Goal: Navigation & Orientation: Understand site structure

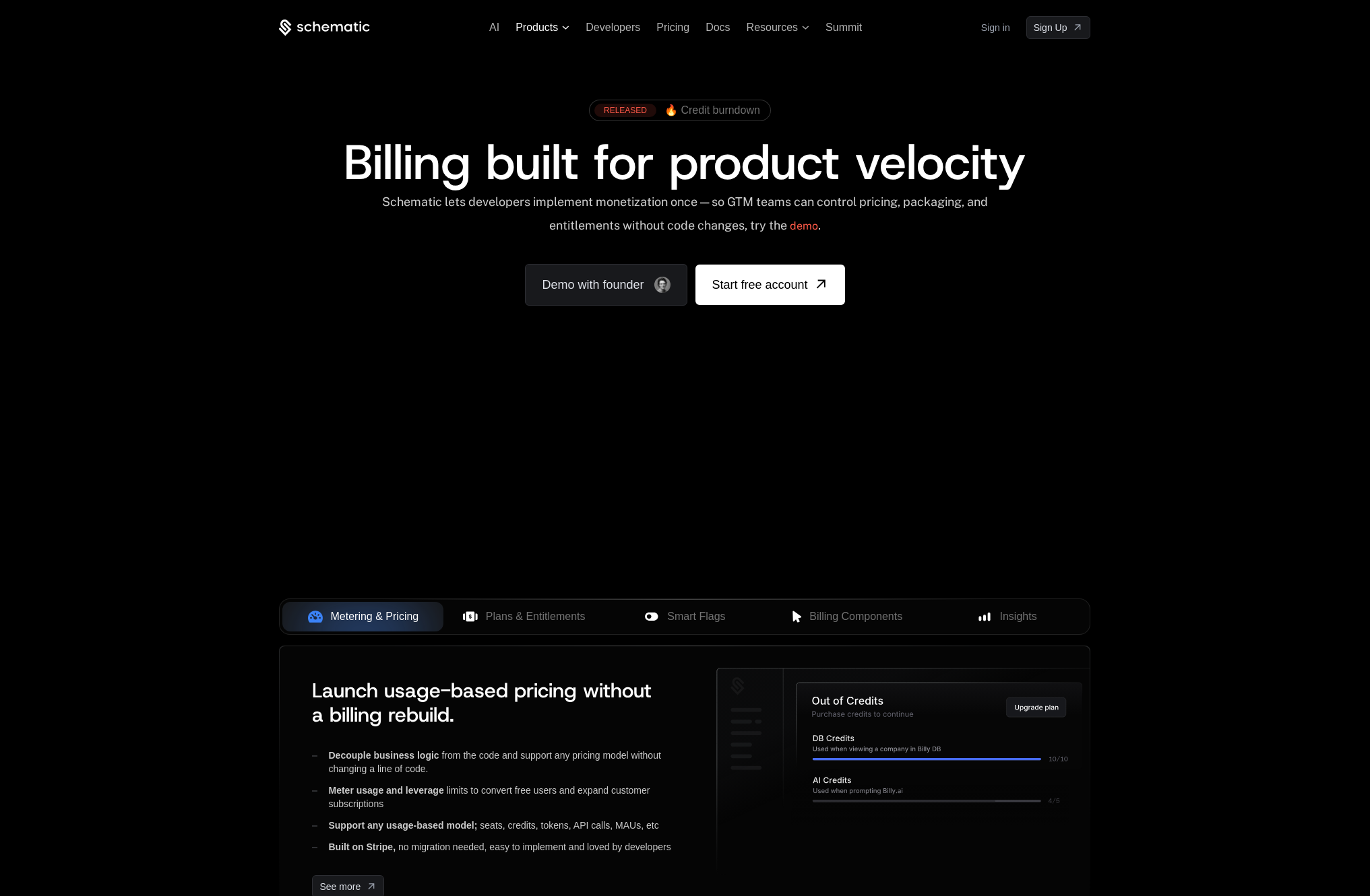
click at [552, 27] on span "Products" at bounding box center [536, 27] width 43 height 12
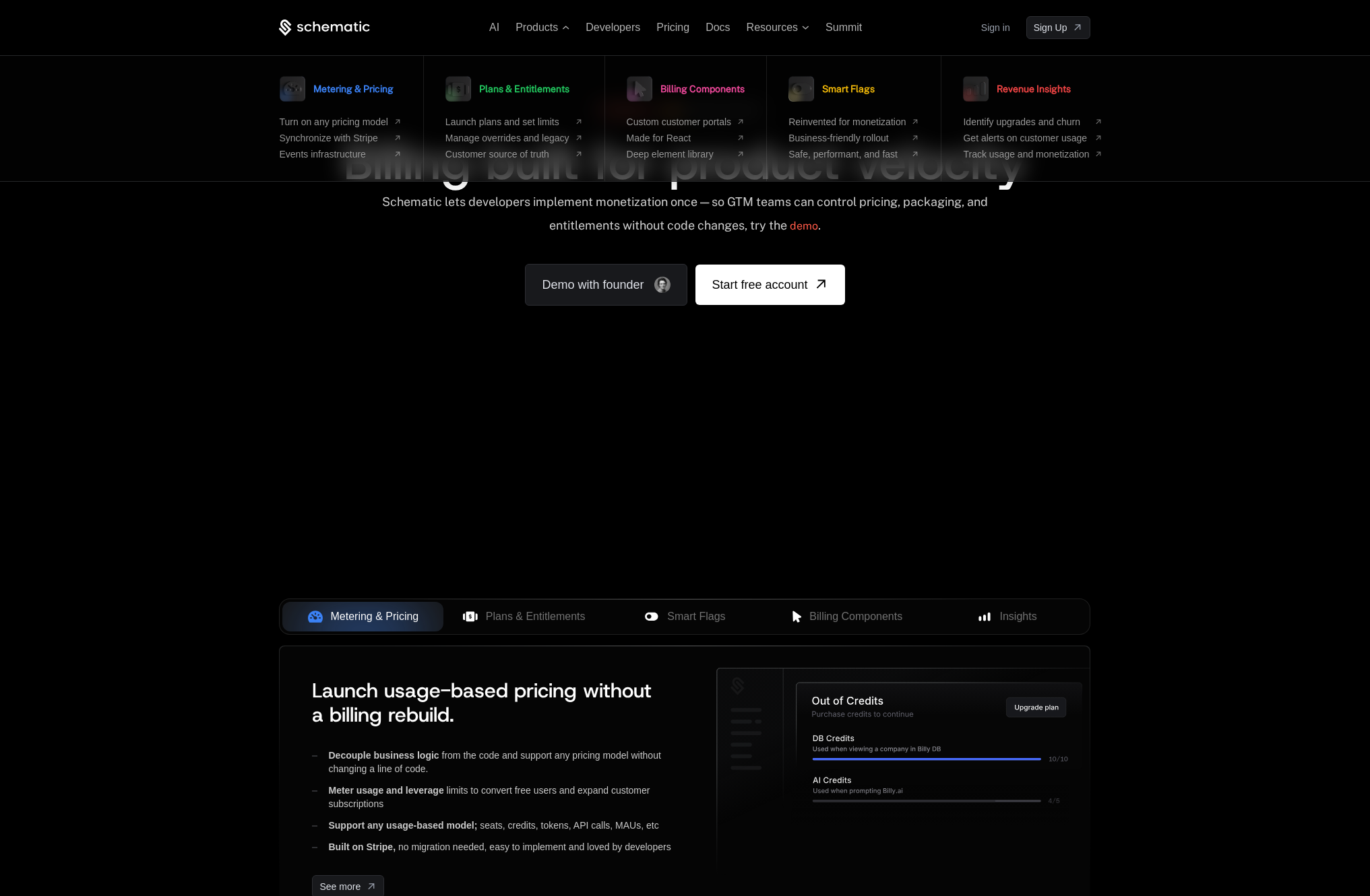
click at [179, 237] on div "AI Products Metering & Pricing Turn on any pricing model Synchronize with Strip…" at bounding box center [685, 201] width 1370 height 402
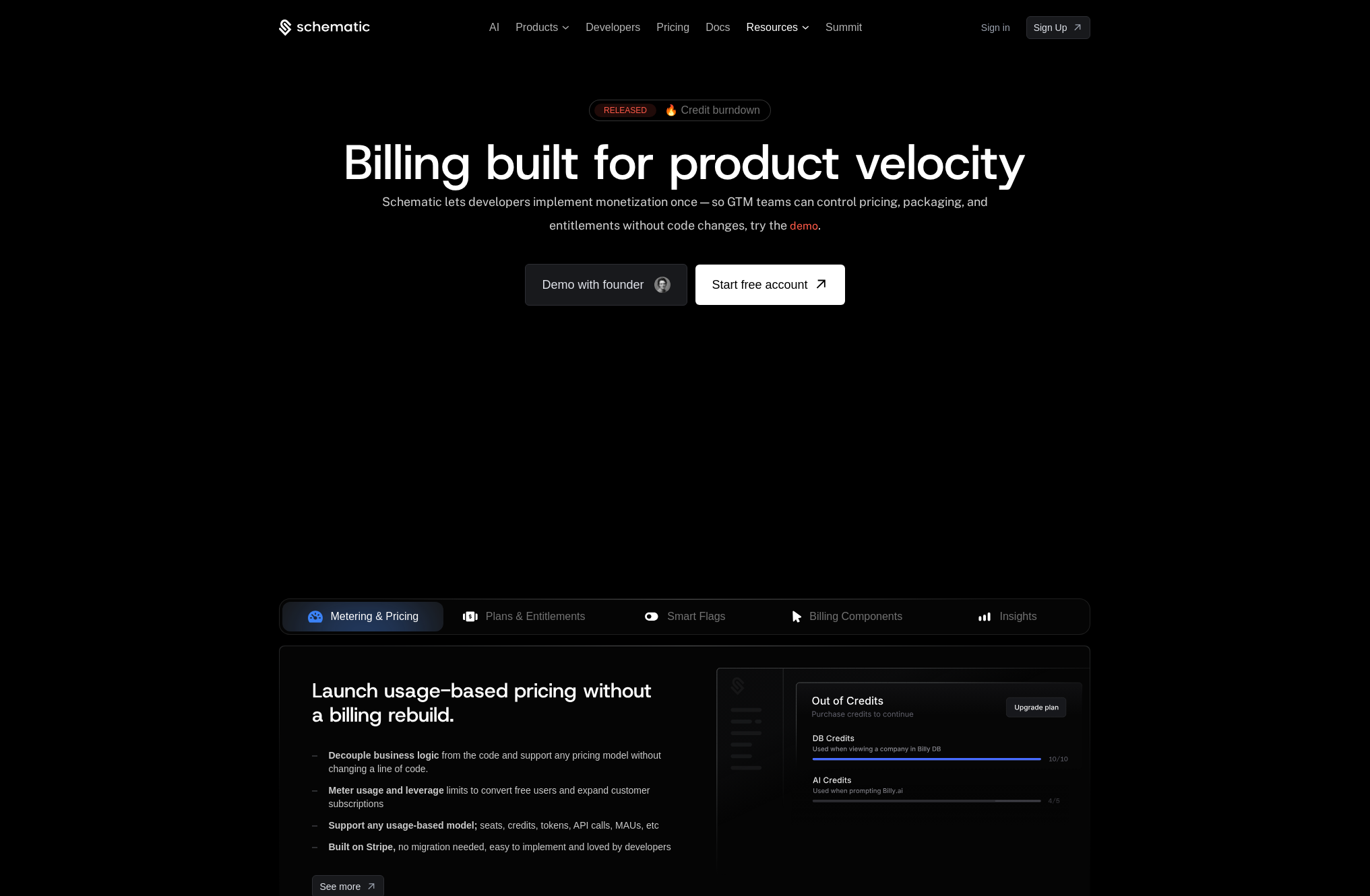
click at [784, 27] on span "Resources" at bounding box center [772, 27] width 51 height 12
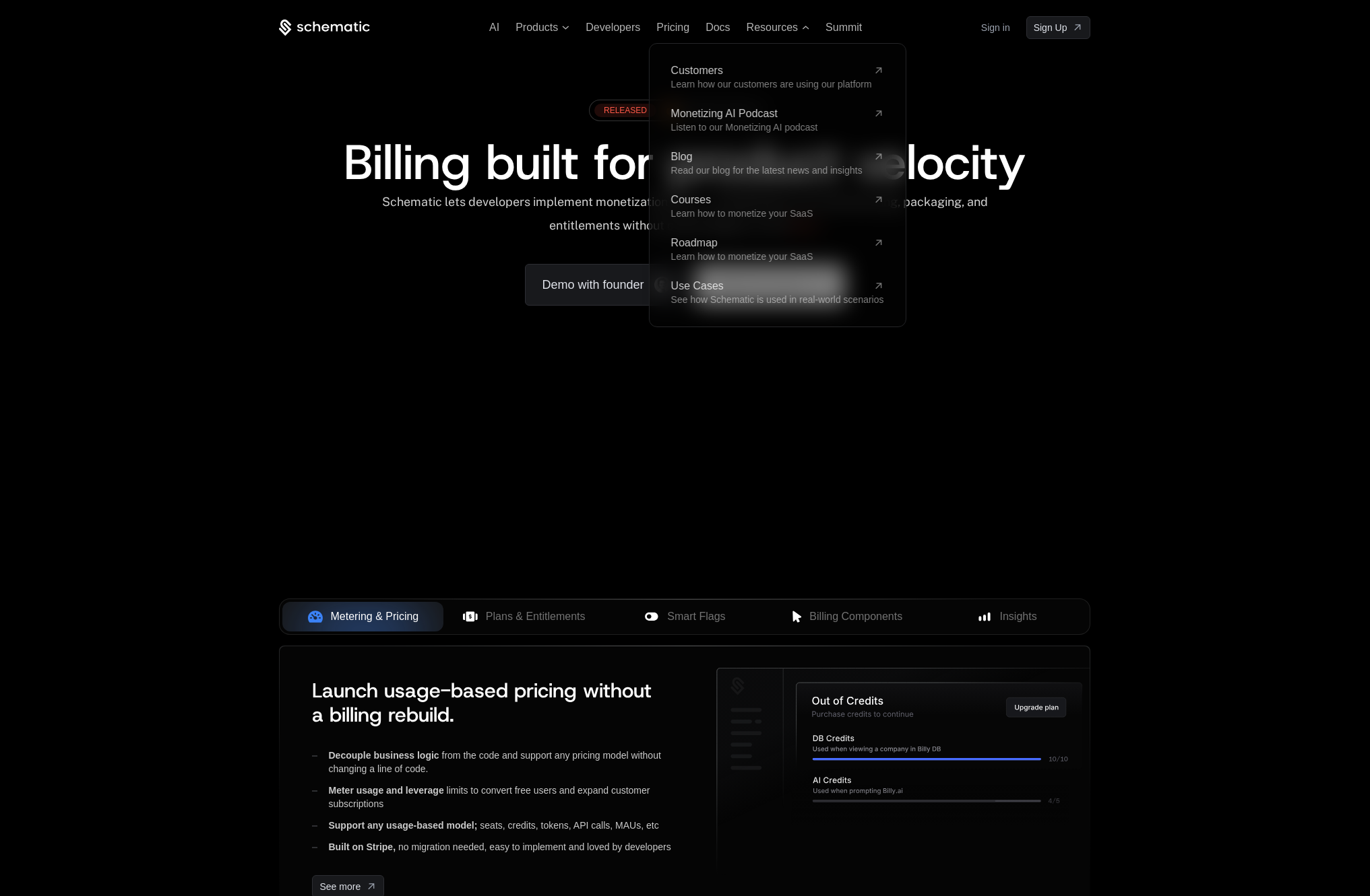
click at [784, 27] on span "Resources" at bounding box center [772, 27] width 51 height 12
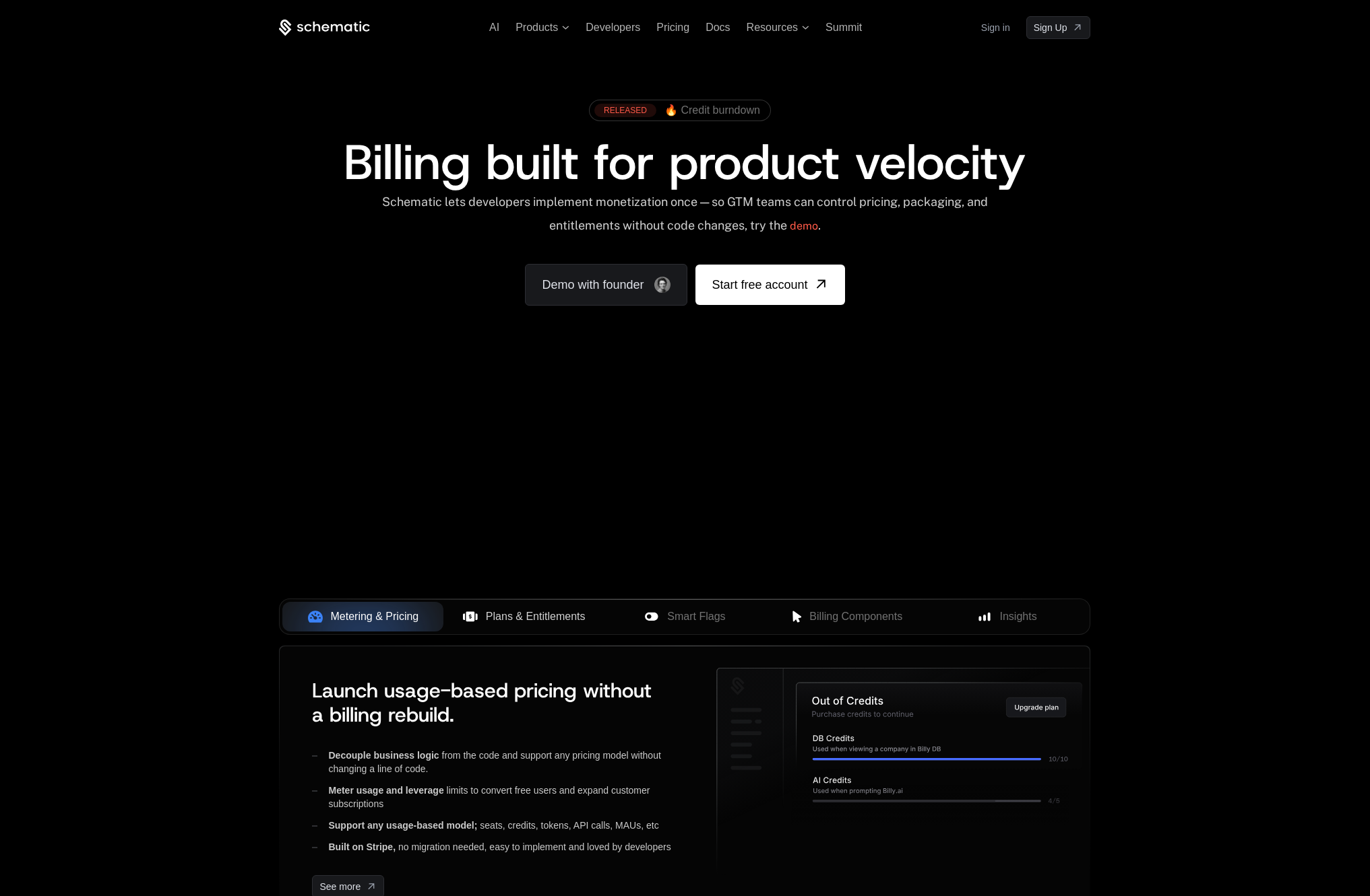
click at [573, 616] on span "Plans & Entitlements" at bounding box center [536, 616] width 100 height 16
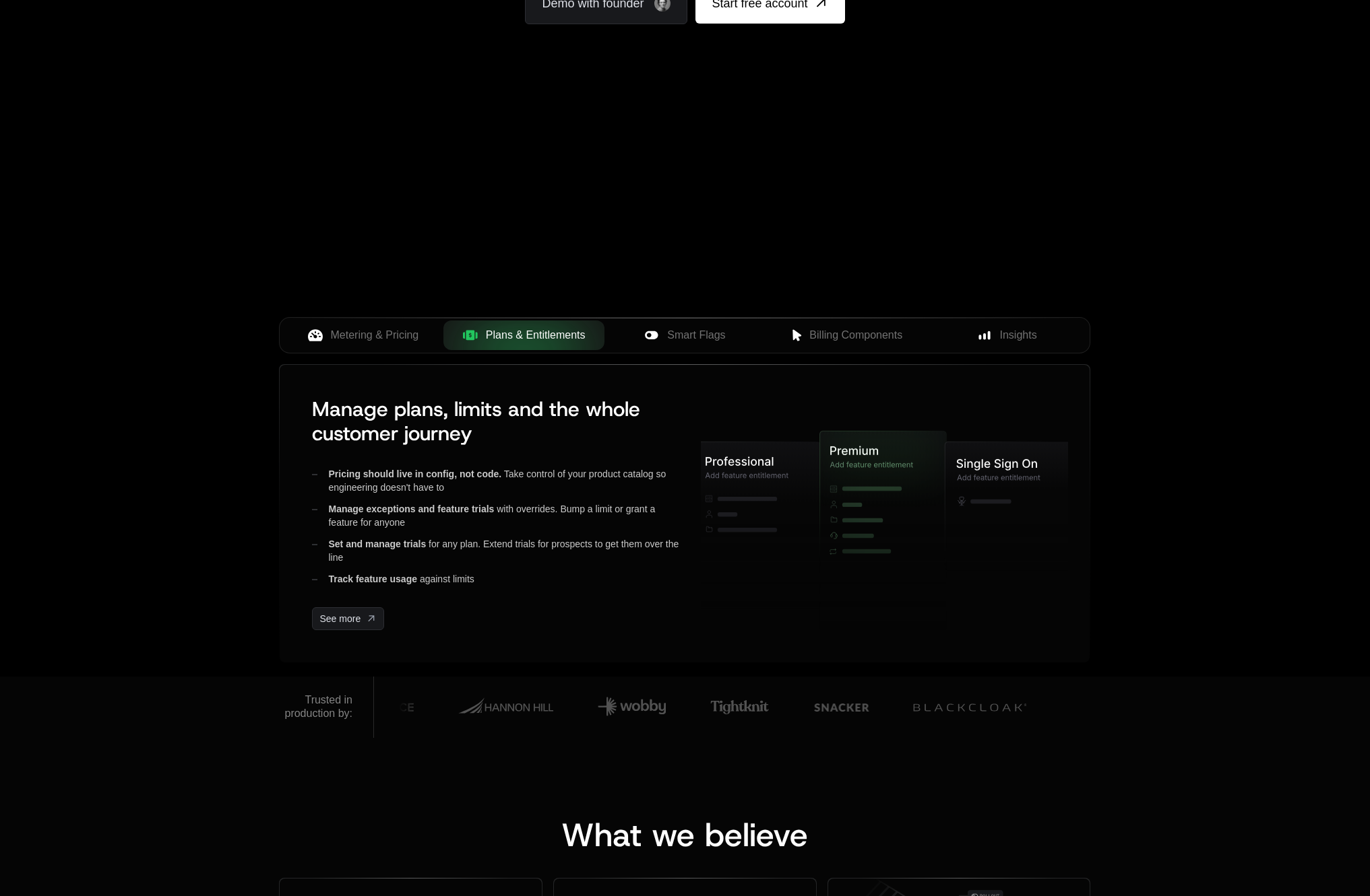
scroll to position [284, 0]
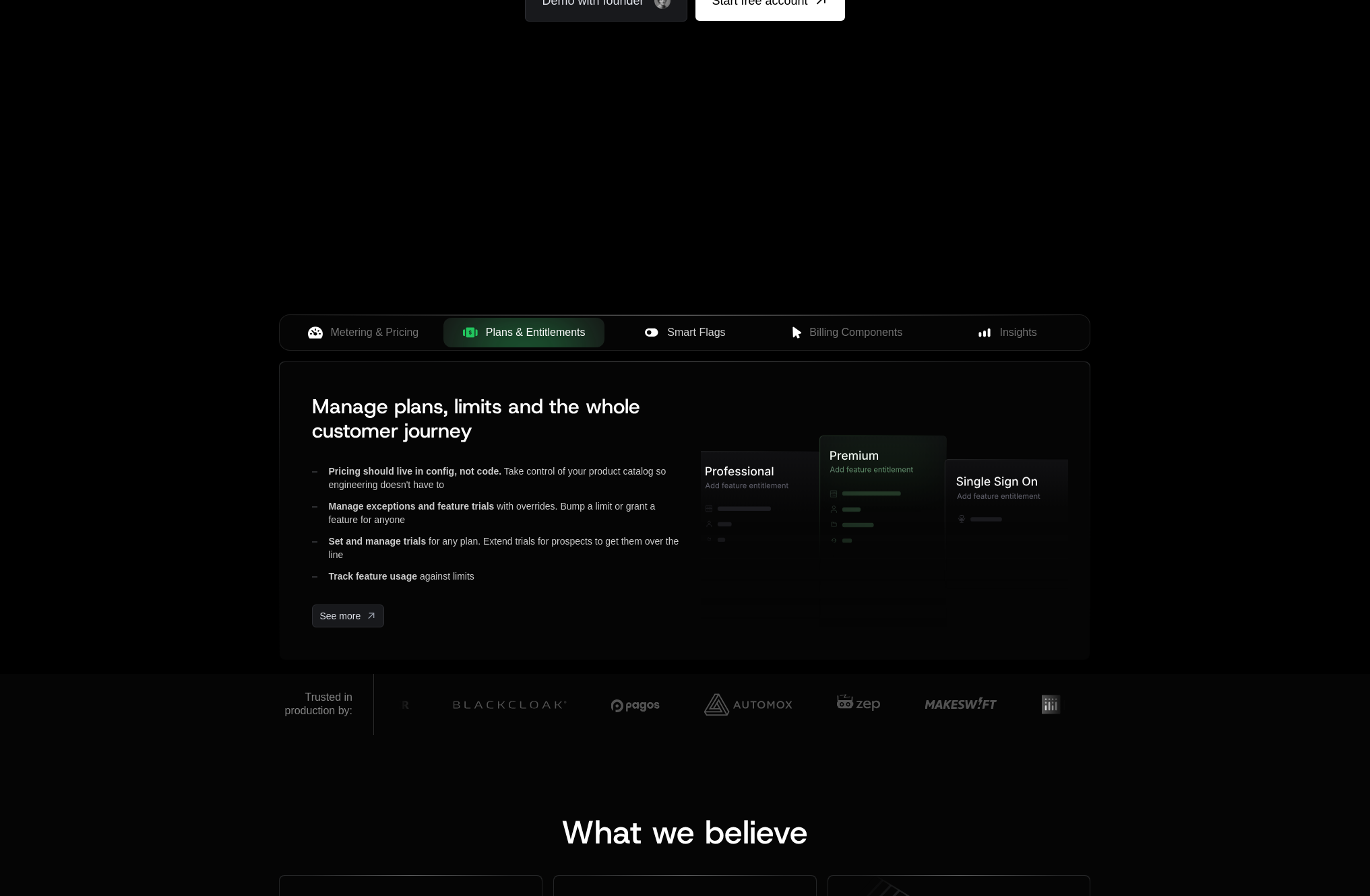
click at [693, 340] on span "Smart Flags" at bounding box center [696, 332] width 58 height 16
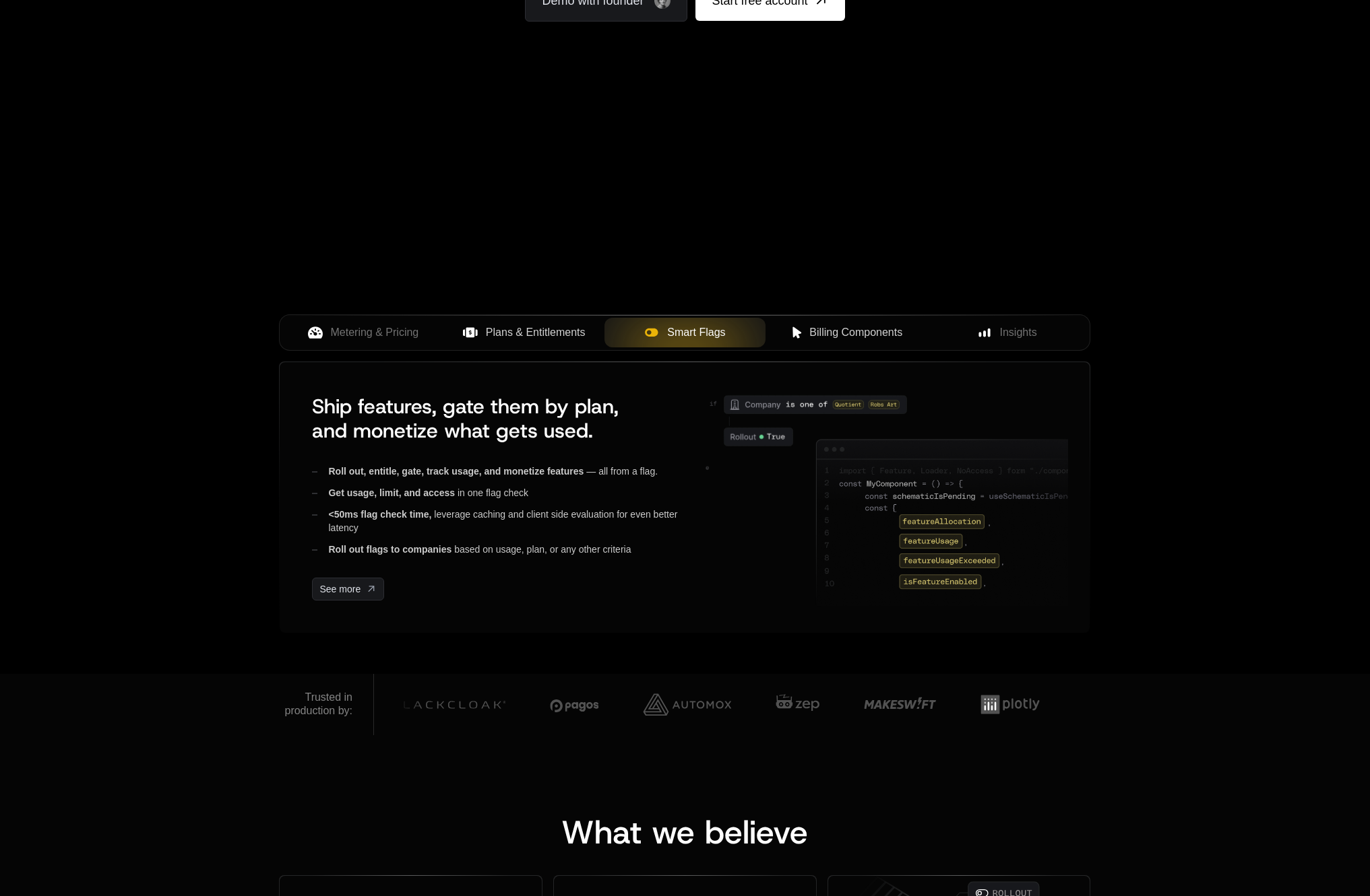
click at [834, 323] on button "Billing Components" at bounding box center [846, 332] width 161 height 30
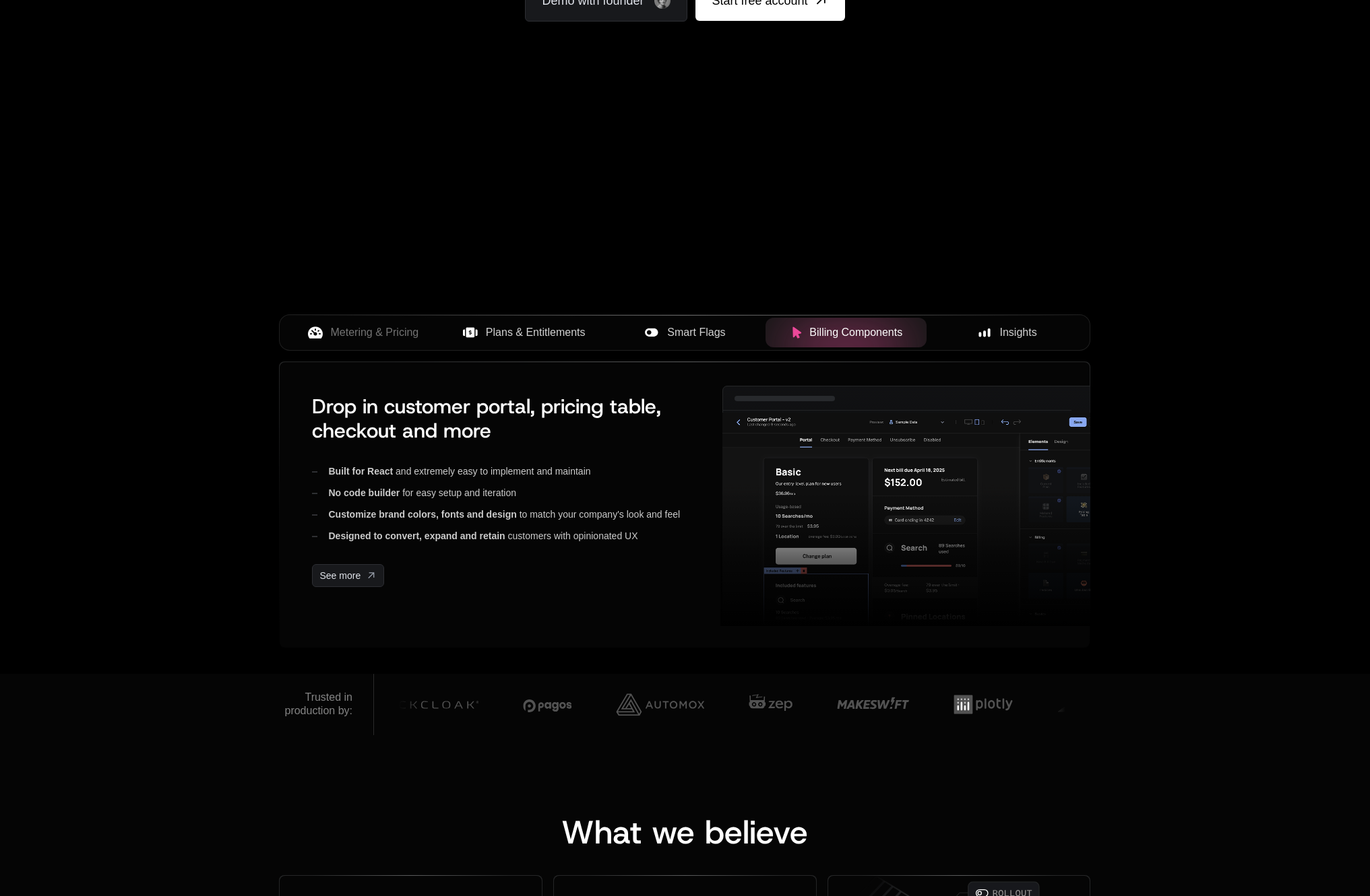
click at [1053, 334] on div "Insights" at bounding box center [1006, 332] width 140 height 16
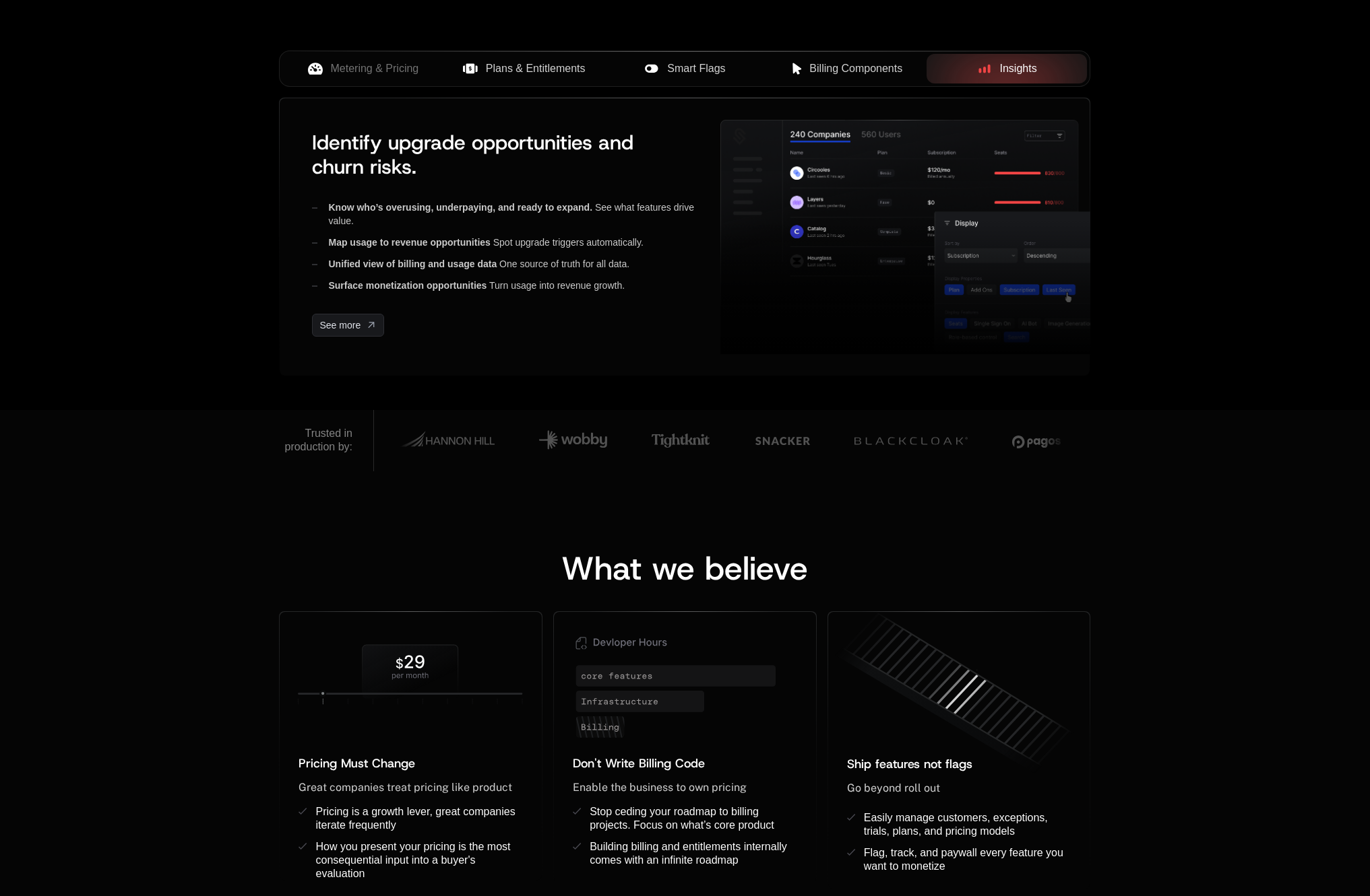
scroll to position [0, 0]
